Goal: Transaction & Acquisition: Purchase product/service

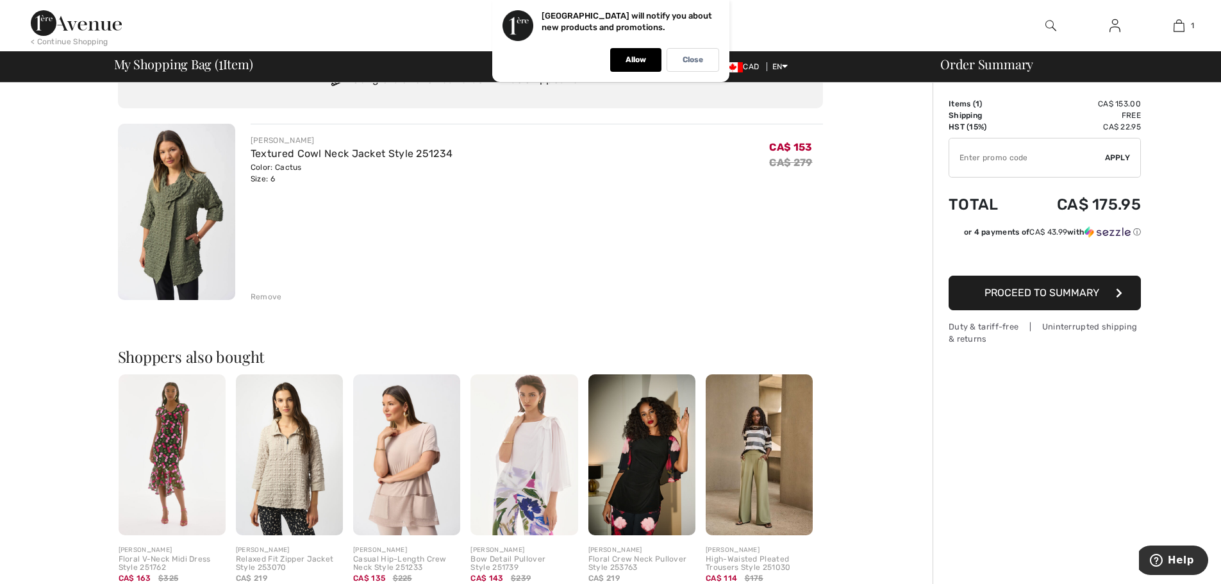
scroll to position [192, 0]
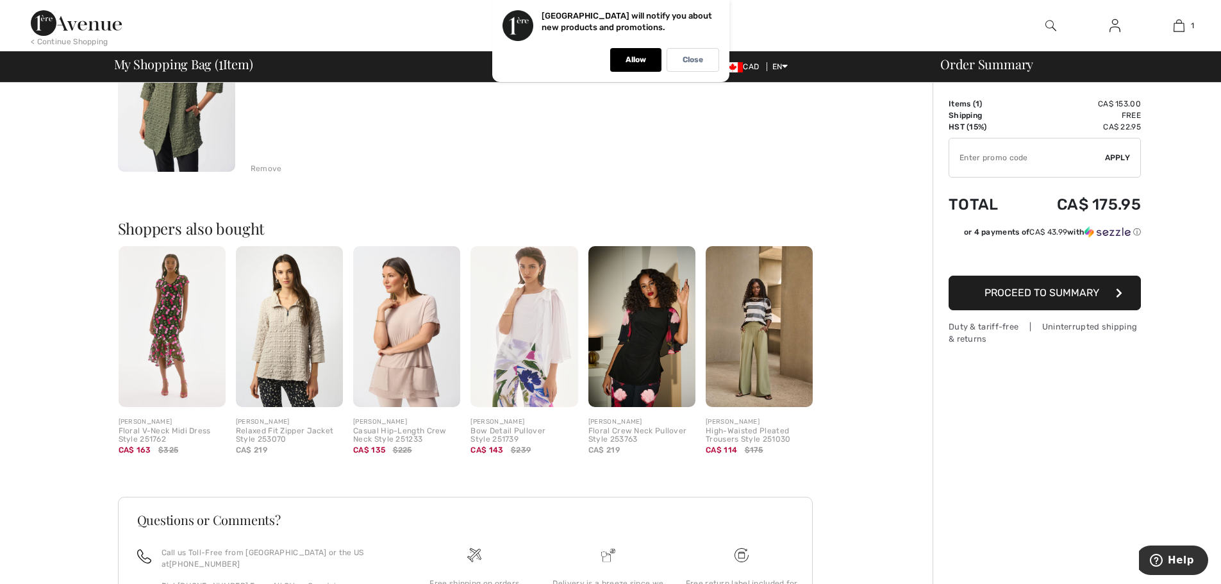
click at [757, 309] on img at bounding box center [758, 326] width 107 height 161
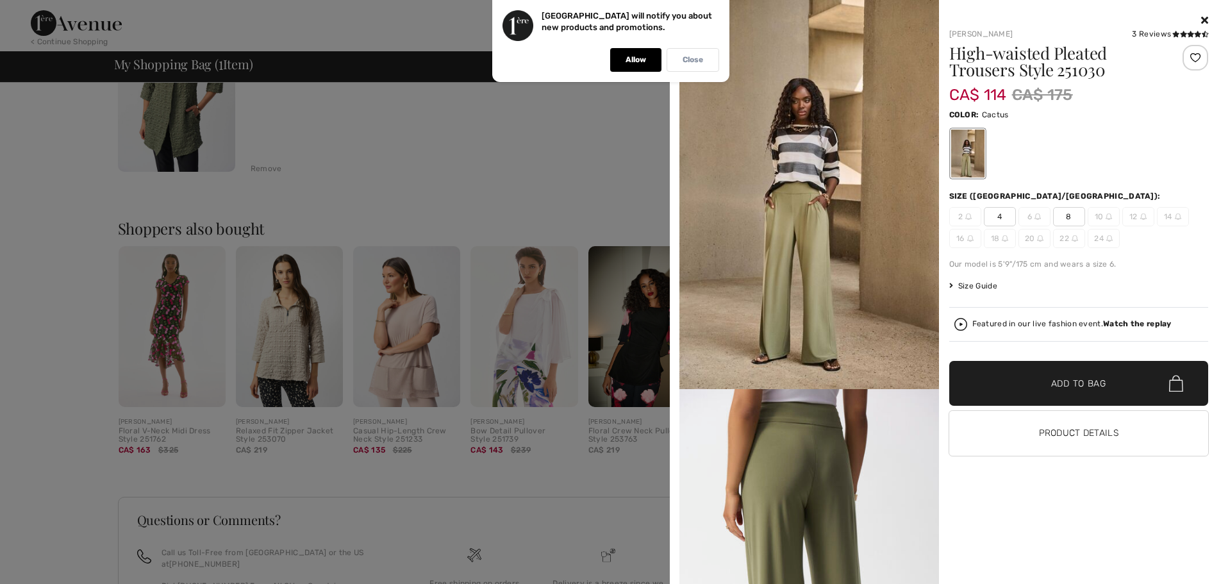
click at [683, 59] on p "Close" at bounding box center [692, 60] width 21 height 10
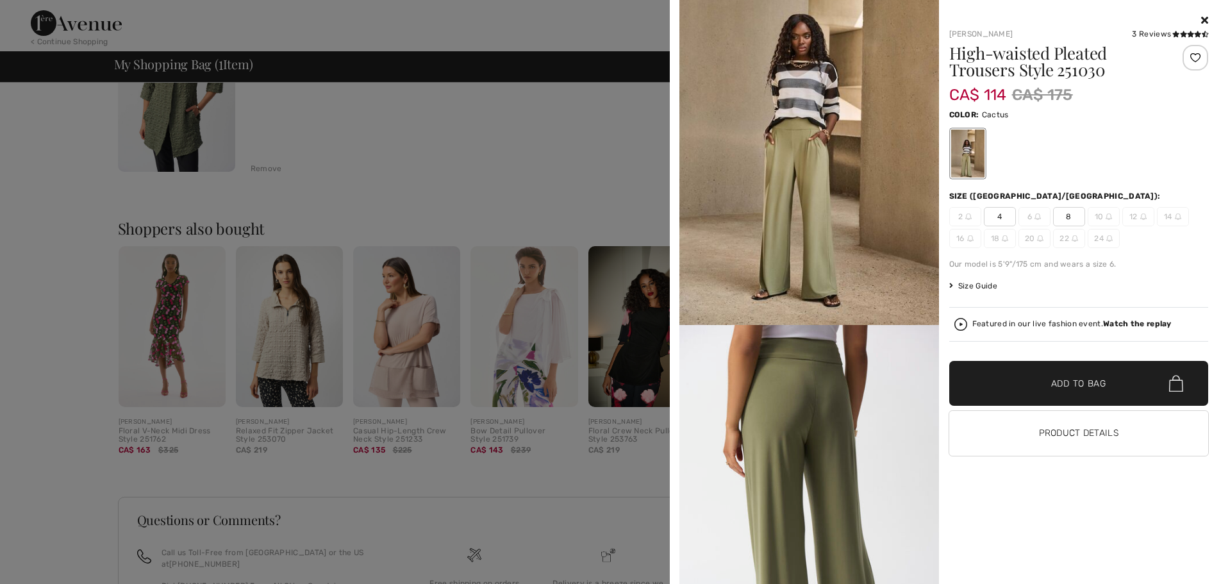
scroll to position [0, 0]
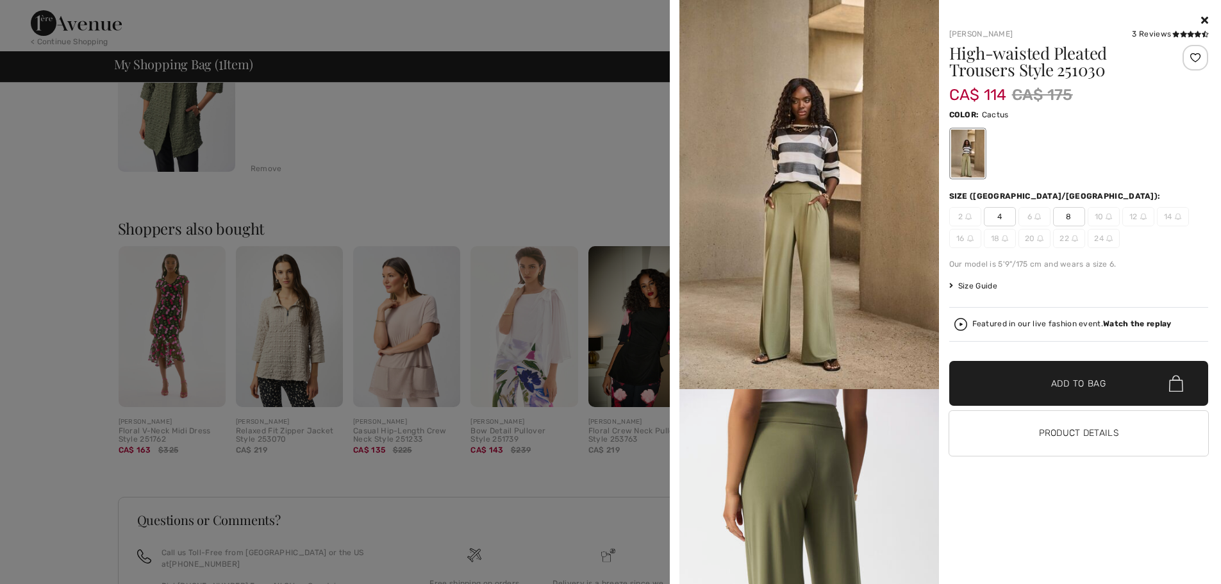
click at [581, 188] on div at bounding box center [610, 292] width 1221 height 584
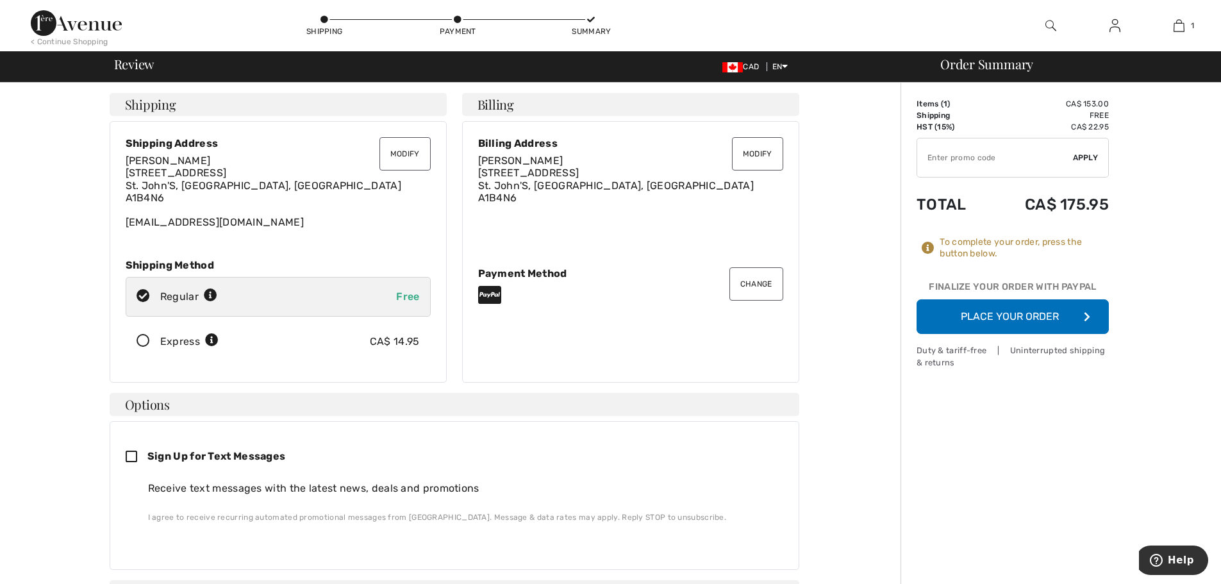
click at [1035, 311] on button "Place Your Order" at bounding box center [1012, 316] width 192 height 35
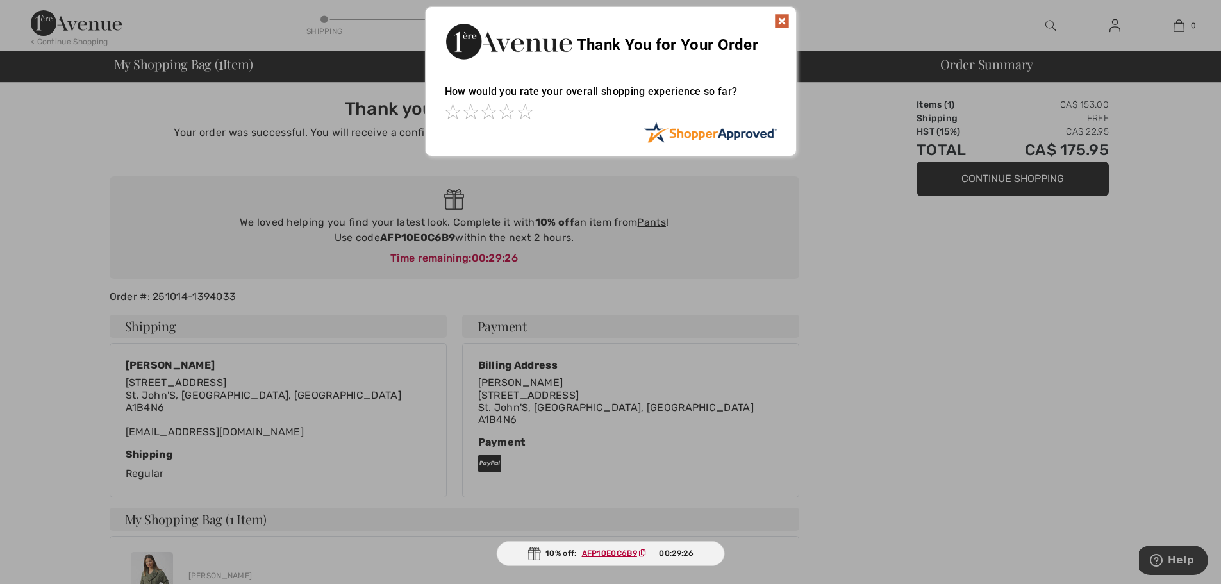
click at [777, 17] on img at bounding box center [781, 20] width 15 height 15
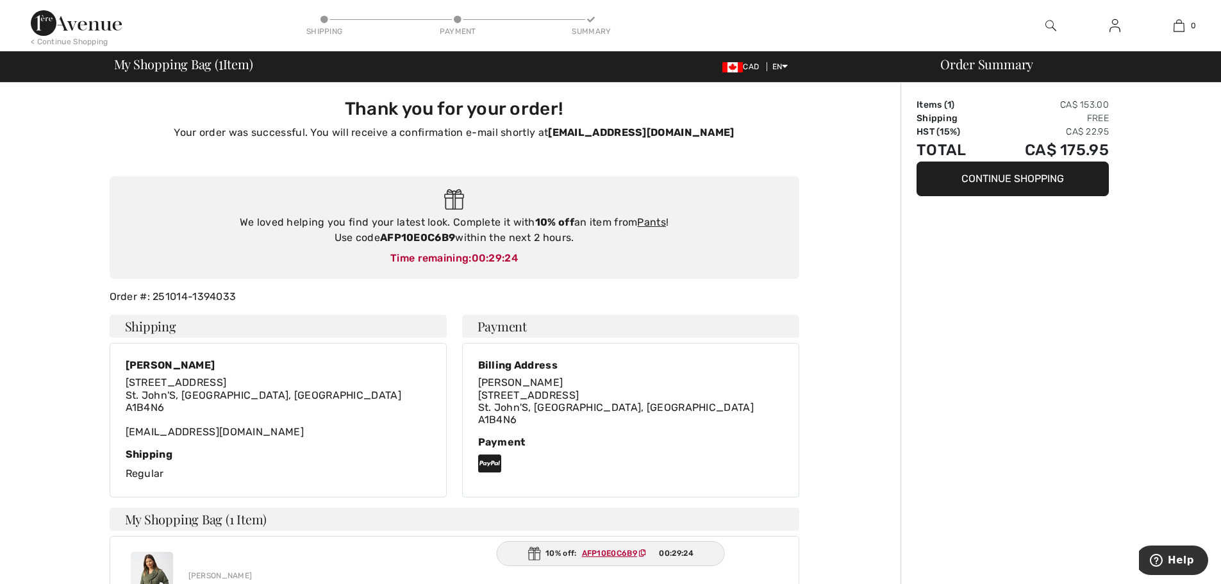
scroll to position [192, 0]
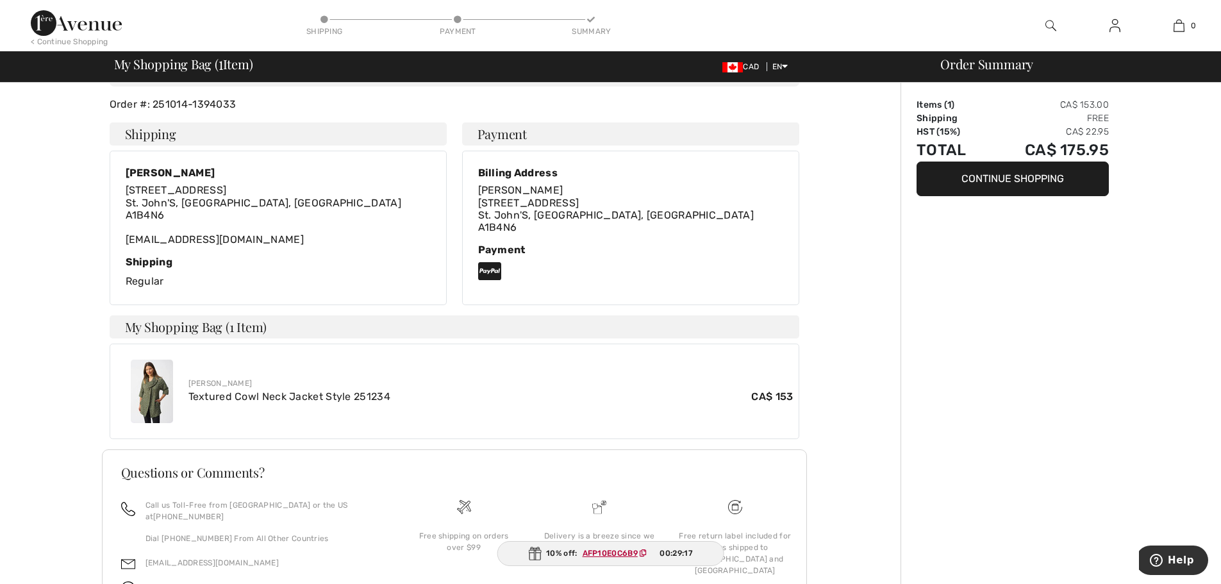
click at [147, 390] on img at bounding box center [152, 390] width 42 height 63
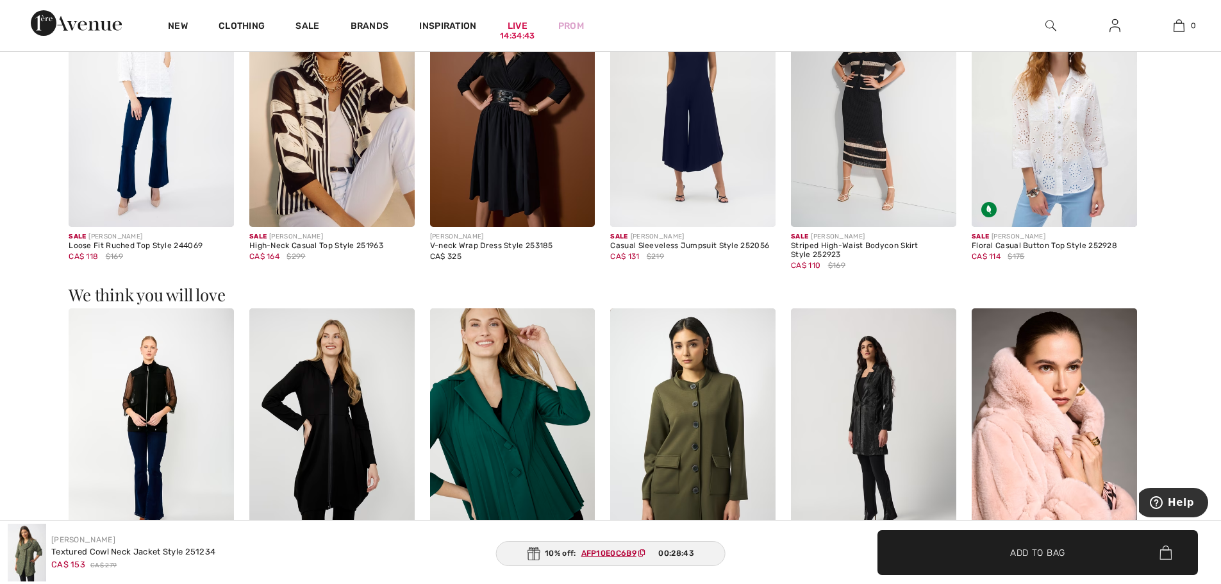
scroll to position [1474, 0]
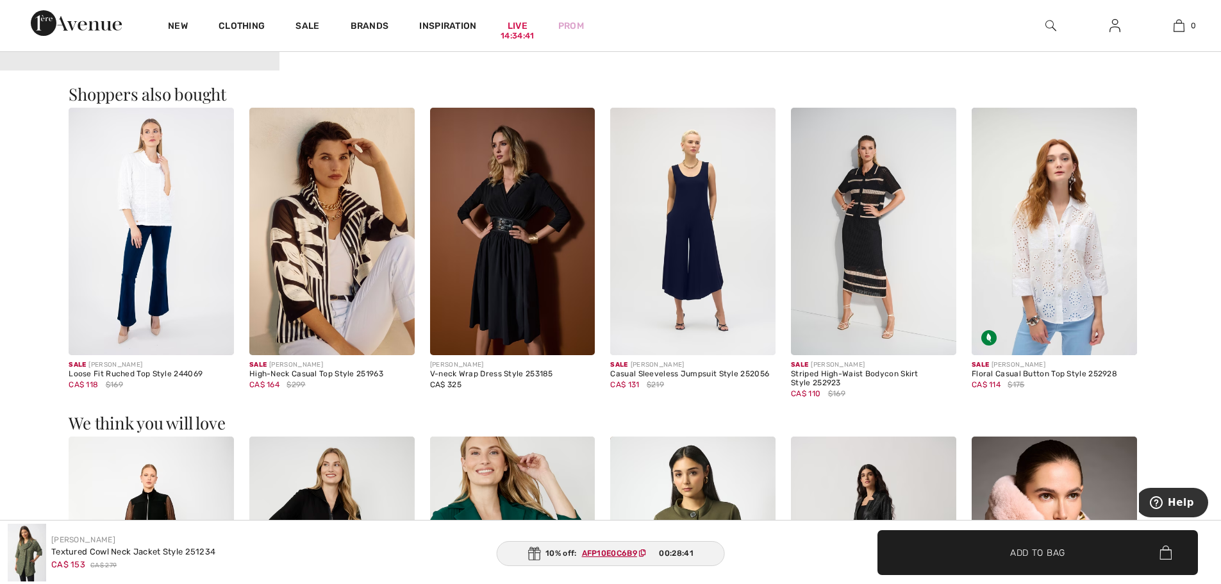
click at [866, 258] on img at bounding box center [873, 232] width 165 height 248
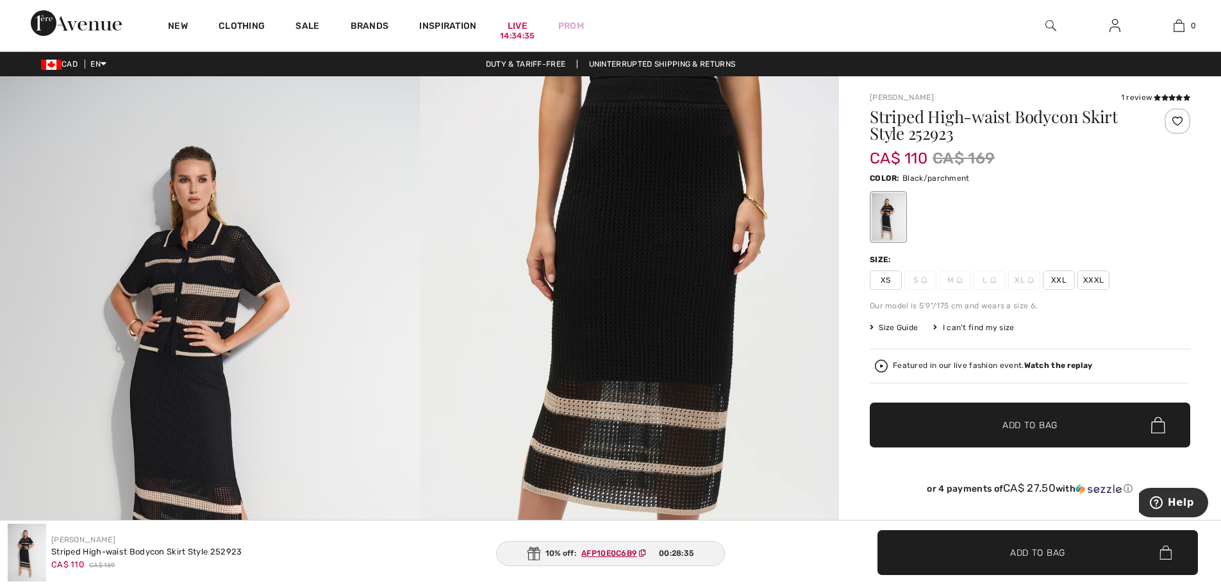
scroll to position [128, 0]
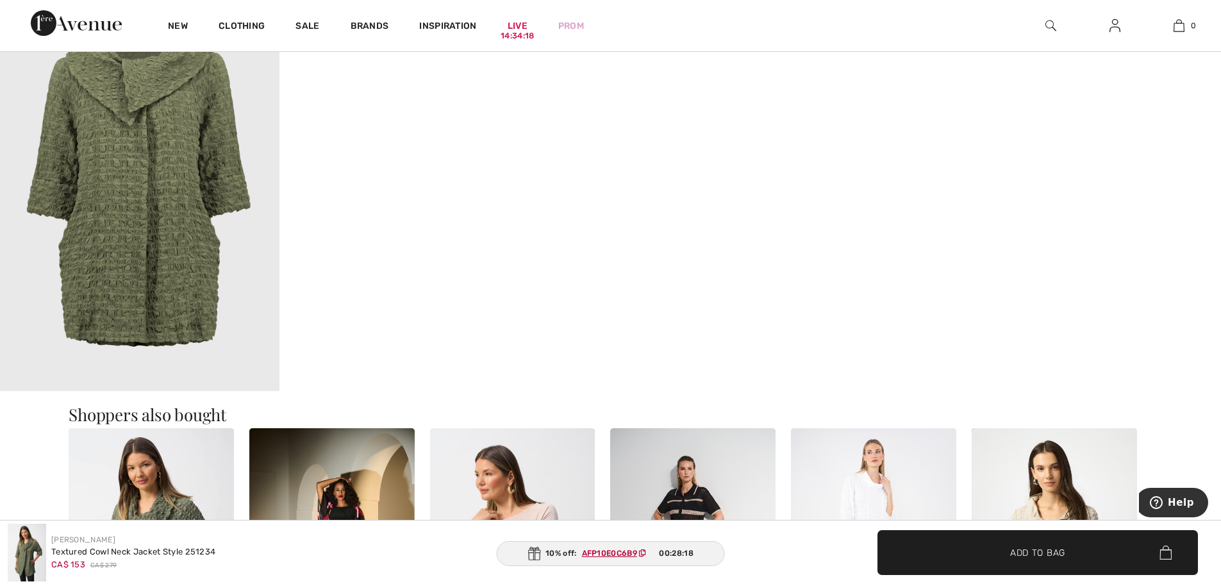
scroll to position [961, 0]
